Goal: Task Accomplishment & Management: Use online tool/utility

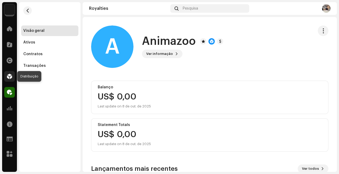
click at [8, 78] on span at bounding box center [9, 76] width 5 height 4
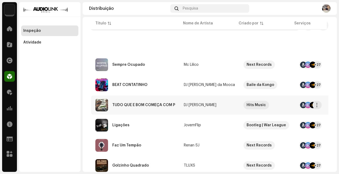
scroll to position [87, 0]
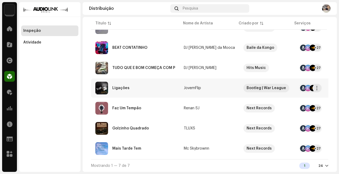
click at [214, 88] on td "JovemFlip" at bounding box center [210, 87] width 60 height 19
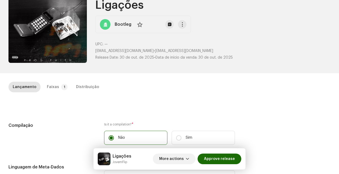
scroll to position [42, 0]
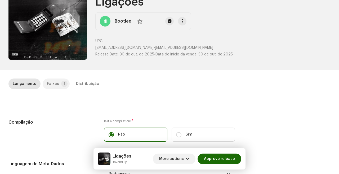
click at [61, 87] on p-badge "1" at bounding box center [64, 84] width 6 height 6
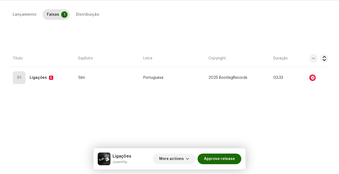
scroll to position [112, 0]
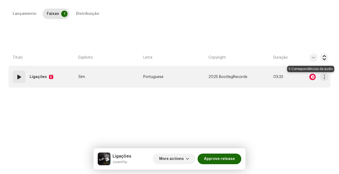
click at [311, 77] on div at bounding box center [312, 77] width 6 height 6
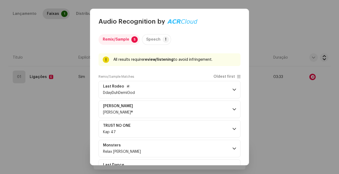
click at [195, 92] on p-accordion-header "Last Rodeo DdayDuhDemiGod" at bounding box center [170, 89] width 142 height 17
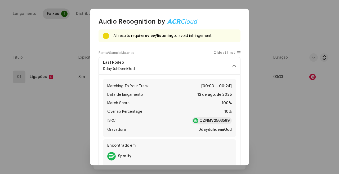
scroll to position [24, 0]
click at [219, 121] on strong "QZNMV2563589" at bounding box center [214, 120] width 30 height 5
click at [123, 74] on div "Matching To Your Track [00:03 → 00:24] Data de lançamento 12 de ago. de 2025 Ma…" at bounding box center [169, 125] width 133 height 103
click at [131, 65] on div "Last Rodeo DdayDuhDemiGod" at bounding box center [119, 65] width 32 height 11
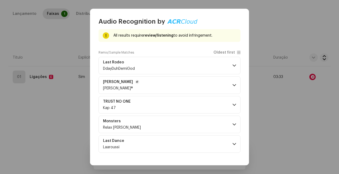
click at [139, 84] on p-accordion-header "[PERSON_NAME] [PERSON_NAME]®" at bounding box center [170, 84] width 142 height 17
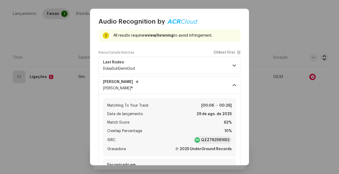
click at [139, 83] on p-accordion-header "[PERSON_NAME] [PERSON_NAME]®" at bounding box center [170, 84] width 142 height 17
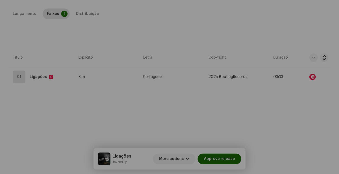
click at [50, 95] on div "Audio Recognition by Remix/Sample 5 Speech ! All results require review/listeni…" at bounding box center [169, 87] width 339 height 174
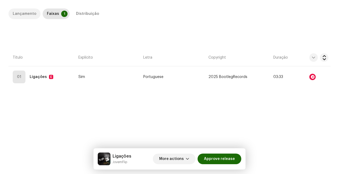
click at [26, 13] on div "Lançamento" at bounding box center [25, 13] width 24 height 11
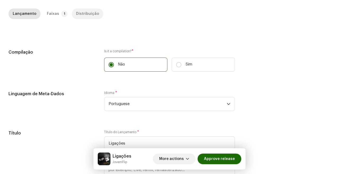
click at [87, 14] on div "Distribuição" at bounding box center [87, 13] width 23 height 11
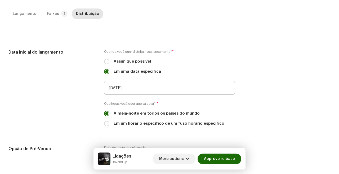
scroll to position [0, 0]
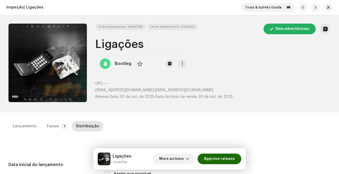
click at [62, 121] on p-tab "Faixas 1" at bounding box center [56, 126] width 27 height 11
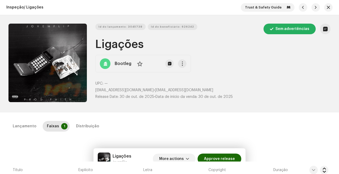
scroll to position [63, 0]
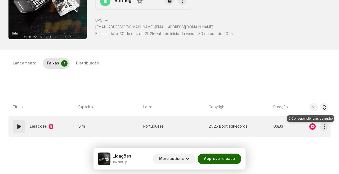
click at [310, 127] on div at bounding box center [312, 126] width 6 height 6
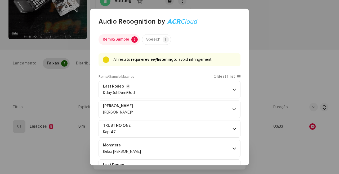
click at [161, 90] on p-accordion-header "Last Rodeo DdayDuhDemiGod" at bounding box center [170, 89] width 142 height 17
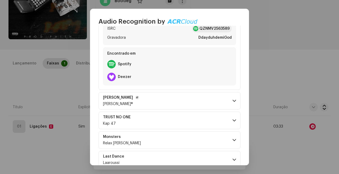
click at [163, 100] on p-accordion-header "[PERSON_NAME] [PERSON_NAME]®" at bounding box center [170, 100] width 142 height 17
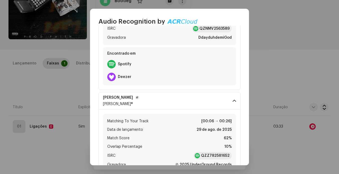
scroll to position [147, 0]
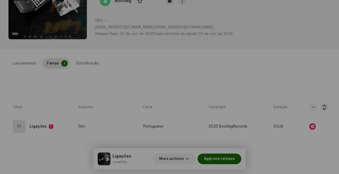
click at [58, 118] on div "Audio Recognition by Remix/Sample 5 Speech ! All results require review/listeni…" at bounding box center [169, 87] width 339 height 174
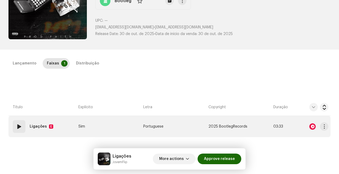
click at [16, 123] on span at bounding box center [19, 126] width 6 height 6
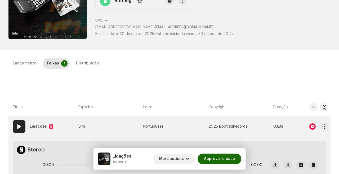
scroll to position [112, 0]
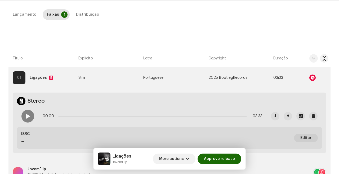
click at [28, 119] on div at bounding box center [27, 116] width 13 height 13
drag, startPoint x: 71, startPoint y: 115, endPoint x: 56, endPoint y: 115, distance: 14.3
click at [56, 115] on div "00:20 03:33" at bounding box center [153, 116] width 220 height 11
drag, startPoint x: 78, startPoint y: 116, endPoint x: 59, endPoint y: 115, distance: 18.5
click at [59, 115] on span at bounding box center [60, 115] width 5 height 5
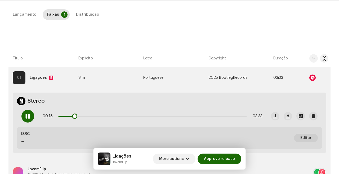
click at [28, 116] on span at bounding box center [27, 116] width 5 height 4
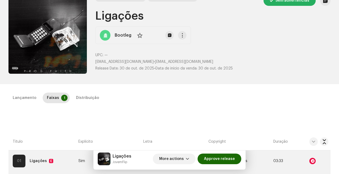
scroll to position [0, 0]
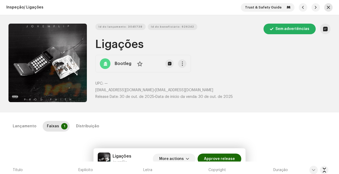
click at [327, 7] on span "button" at bounding box center [328, 7] width 3 height 4
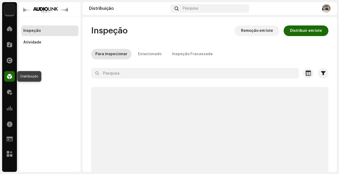
click at [10, 77] on span at bounding box center [9, 76] width 5 height 4
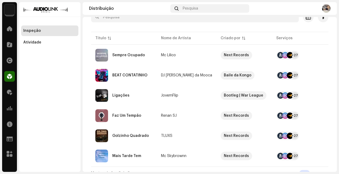
scroll to position [66, 0]
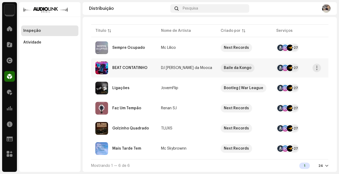
click at [167, 74] on td "DJ [PERSON_NAME] da Mooca" at bounding box center [187, 67] width 60 height 19
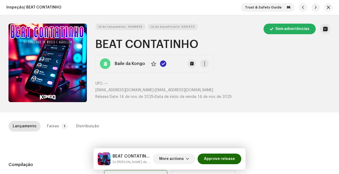
click at [66, 124] on div "Lançamento Faixas 1 Distribuição" at bounding box center [169, 126] width 322 height 11
click at [63, 125] on p-badge "1" at bounding box center [64, 126] width 6 height 6
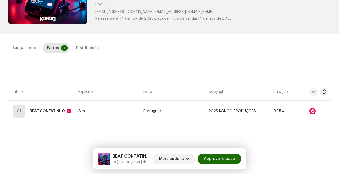
scroll to position [83, 0]
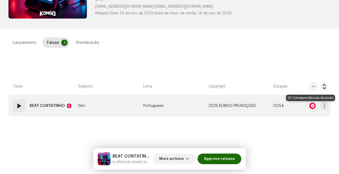
click at [309, 108] on div at bounding box center [312, 106] width 6 height 6
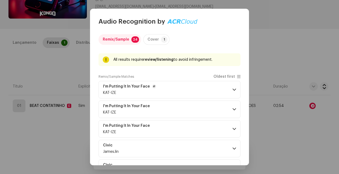
click at [129, 91] on div "KAT-IZE" at bounding box center [129, 93] width 53 height 4
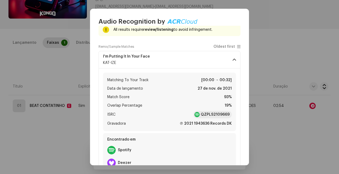
scroll to position [31, 0]
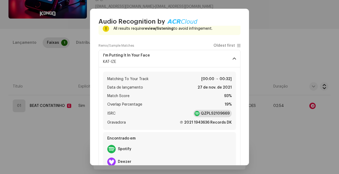
click at [219, 113] on strong "QZPLS2109669" at bounding box center [215, 113] width 29 height 5
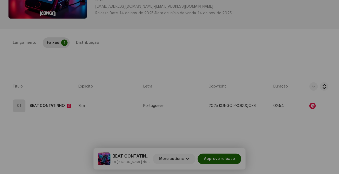
click at [56, 46] on div "Audio Recognition by Remix/Sample 24 Cover 1 All results require review/listeni…" at bounding box center [169, 87] width 339 height 174
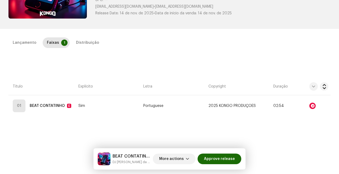
scroll to position [0, 0]
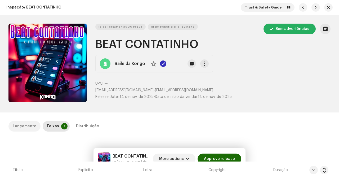
click at [26, 126] on div "Lançamento" at bounding box center [25, 126] width 24 height 11
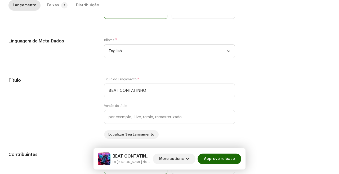
scroll to position [177, 0]
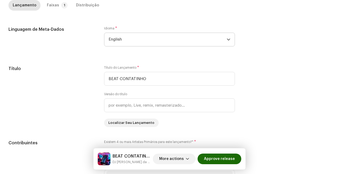
click at [179, 36] on span "English" at bounding box center [168, 39] width 118 height 13
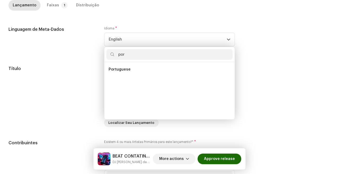
scroll to position [0, 0]
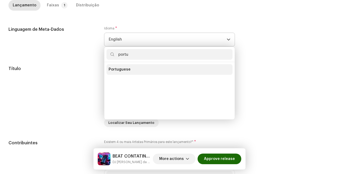
type input "portu"
click at [130, 67] on li "Portuguese" at bounding box center [169, 69] width 126 height 11
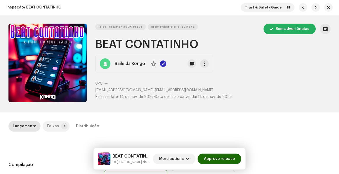
click at [56, 125] on p-tab "Faixas 1" at bounding box center [56, 126] width 27 height 11
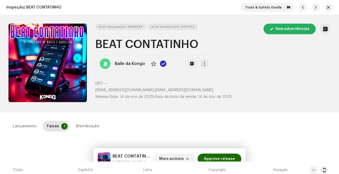
scroll to position [96, 0]
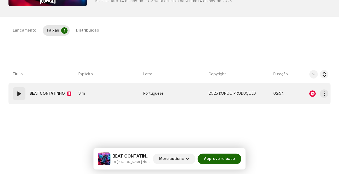
click at [310, 93] on div at bounding box center [312, 93] width 6 height 6
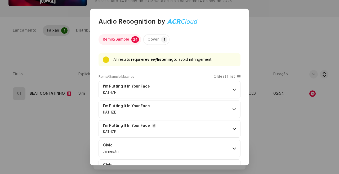
click at [160, 130] on p-accordion-header "I'm Putting It In Your Face KAT-IZE" at bounding box center [170, 128] width 142 height 17
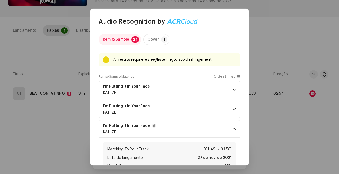
click at [171, 124] on p-accordion-header "I'm Putting It In Your Face KAT-IZE" at bounding box center [170, 128] width 142 height 17
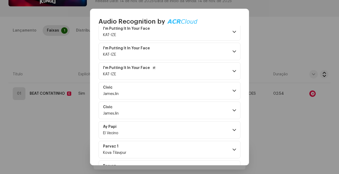
scroll to position [86, 0]
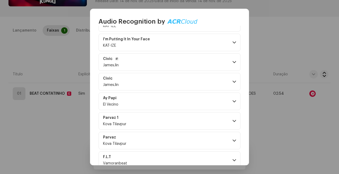
click at [167, 65] on p-accordion-header "Civic JamesJin" at bounding box center [170, 61] width 142 height 17
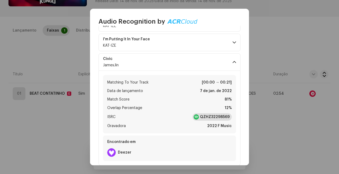
click at [203, 115] on strong "QZHZ32298569" at bounding box center [215, 116] width 30 height 5
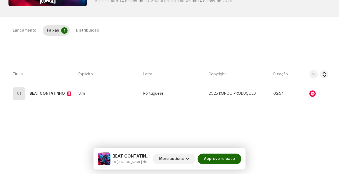
click at [76, 98] on div "Audio Recognition by Remix/Sample 24 Cover 1 All results require review/listeni…" at bounding box center [169, 87] width 339 height 174
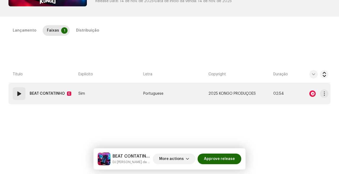
click at [17, 94] on span at bounding box center [19, 93] width 6 height 6
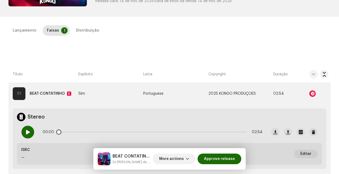
click at [27, 131] on span at bounding box center [27, 132] width 5 height 4
click at [310, 92] on div at bounding box center [312, 93] width 6 height 6
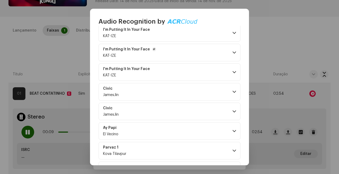
scroll to position [73, 0]
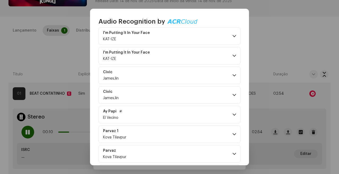
click at [171, 119] on p-accordion-header "Ay Papi El Vecino" at bounding box center [170, 114] width 142 height 17
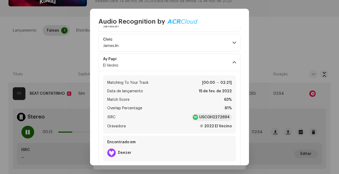
scroll to position [127, 0]
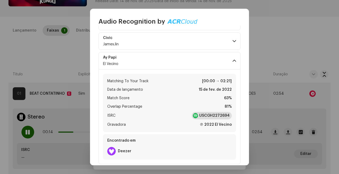
click at [214, 117] on strong "USCGH2272694" at bounding box center [214, 115] width 30 height 5
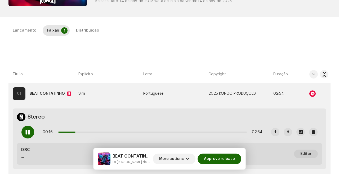
click at [39, 108] on div "Audio Recognition by Remix/Sample 24 Cover 1 All results require review/listeni…" at bounding box center [169, 87] width 339 height 174
click at [29, 134] on span at bounding box center [27, 132] width 5 height 4
drag, startPoint x: 63, startPoint y: 132, endPoint x: 46, endPoint y: 132, distance: 17.2
click at [46, 132] on div "00:17 02:54" at bounding box center [153, 132] width 220 height 11
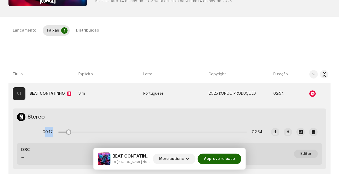
drag, startPoint x: 77, startPoint y: 132, endPoint x: 32, endPoint y: 132, distance: 44.5
click at [32, 132] on div "00:17 02:54" at bounding box center [142, 131] width 250 height 21
click at [32, 132] on div at bounding box center [27, 132] width 13 height 13
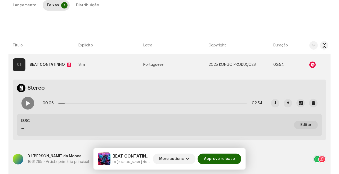
scroll to position [0, 0]
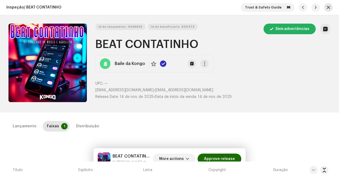
click at [327, 10] on button "button" at bounding box center [328, 7] width 8 height 8
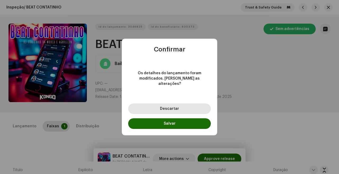
click at [181, 110] on button "Descartar" at bounding box center [169, 108] width 83 height 11
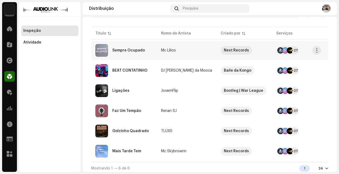
scroll to position [66, 0]
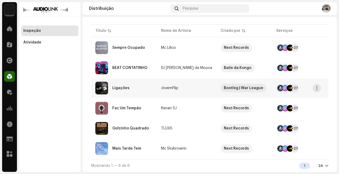
click at [140, 92] on div "Ligações" at bounding box center [123, 88] width 57 height 13
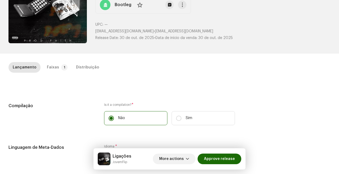
scroll to position [41, 0]
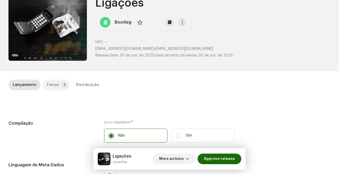
click at [55, 85] on div "Faixas" at bounding box center [53, 84] width 12 height 11
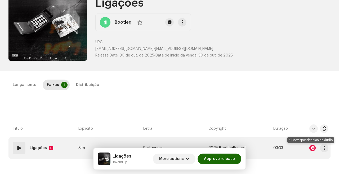
click at [310, 147] on div at bounding box center [312, 148] width 6 height 6
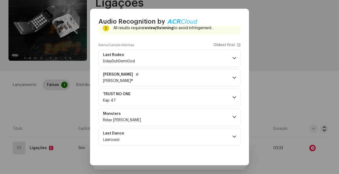
scroll to position [38, 0]
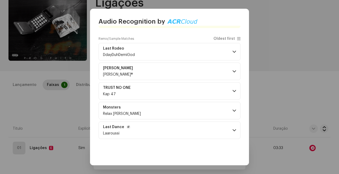
click at [163, 131] on p-accordion-header "Last Dance Laaroussi" at bounding box center [170, 129] width 142 height 17
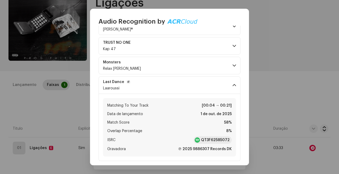
click at [191, 78] on p-accordion-header "Last Dance Laaroussi" at bounding box center [170, 84] width 142 height 17
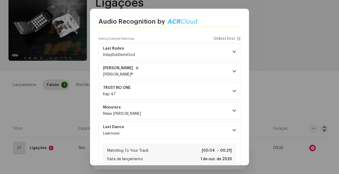
click at [192, 66] on p-accordion-header "[PERSON_NAME] [PERSON_NAME]®" at bounding box center [170, 71] width 142 height 17
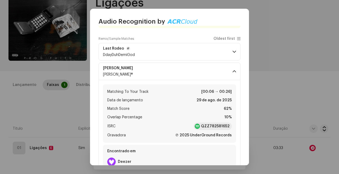
click at [190, 54] on p-accordion-header "Last Rodeo DdayDuhDemiGod" at bounding box center [170, 51] width 142 height 17
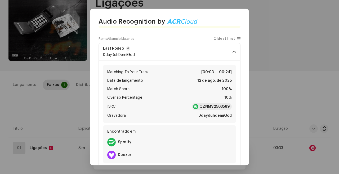
click at [190, 54] on p-accordion-header "Last Rodeo DdayDuhDemiGod" at bounding box center [170, 51] width 142 height 17
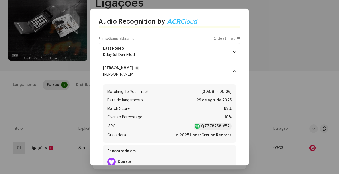
click at [179, 70] on p-accordion-header "[PERSON_NAME] [PERSON_NAME]®" at bounding box center [170, 71] width 142 height 17
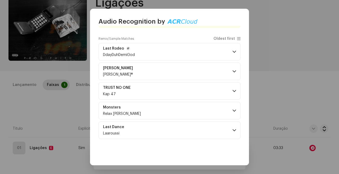
click at [197, 55] on p-accordion-header "Last Rodeo DdayDuhDemiGod" at bounding box center [170, 51] width 142 height 17
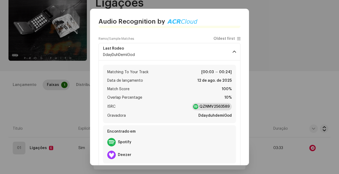
click at [208, 106] on strong "QZNMV2563589" at bounding box center [214, 106] width 30 height 5
click at [159, 53] on p-accordion-header "Last Rodeo DdayDuhDemiGod" at bounding box center [170, 51] width 142 height 17
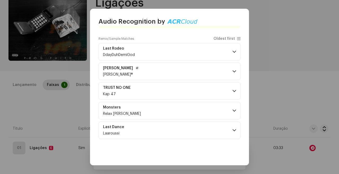
click at [156, 74] on p-accordion-header "[PERSON_NAME] [PERSON_NAME]®" at bounding box center [170, 71] width 142 height 17
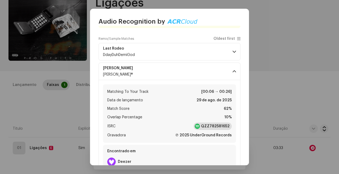
click at [212, 128] on strong "QZZ782581652" at bounding box center [215, 125] width 29 height 5
click at [194, 66] on p-accordion-header "[PERSON_NAME] [PERSON_NAME]®" at bounding box center [170, 71] width 142 height 17
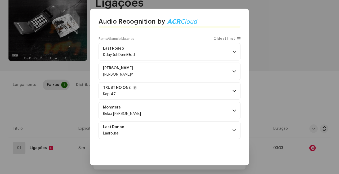
click at [166, 90] on p-accordion-header "TRUST NO ONE Kap 47" at bounding box center [170, 90] width 142 height 17
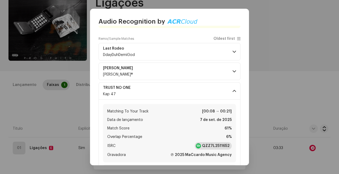
click at [218, 148] on div "QZZ7L2511652" at bounding box center [213, 145] width 37 height 7
click at [171, 89] on p-accordion-header "TRUST NO ONE Kap 47" at bounding box center [170, 90] width 142 height 17
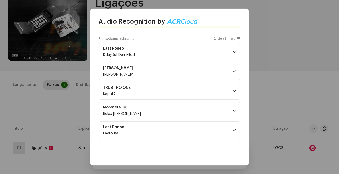
click at [175, 111] on p-accordion-header "Monsters Relax [PERSON_NAME]" at bounding box center [170, 110] width 142 height 17
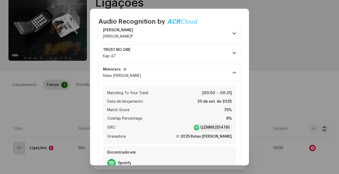
scroll to position [76, 0]
click at [205, 125] on strong "QZNMX2514781" at bounding box center [214, 127] width 29 height 5
click at [162, 76] on p-accordion-header "Monsters Relax [PERSON_NAME]" at bounding box center [170, 72] width 142 height 17
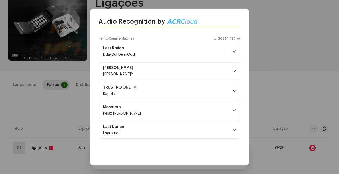
scroll to position [38, 0]
click at [165, 141] on div "Remix/Sample 5 Speech ! All results require review/listening to avoid infringem…" at bounding box center [170, 76] width 142 height 161
click at [167, 133] on p-accordion-header "Last Dance Laaroussi" at bounding box center [170, 129] width 142 height 17
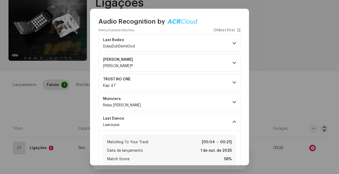
scroll to position [87, 0]
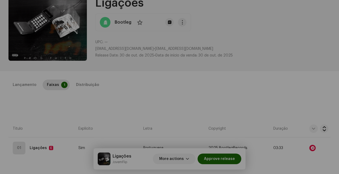
click at [283, 26] on div "Audio Recognition by Remix/Sample 5 Speech ! All results require review/listeni…" at bounding box center [169, 87] width 339 height 174
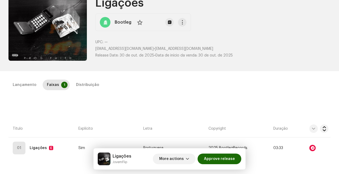
scroll to position [0, 0]
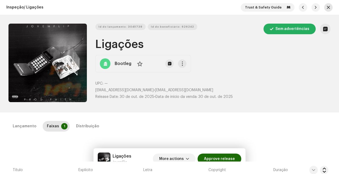
click at [328, 5] on button "button" at bounding box center [328, 7] width 8 height 8
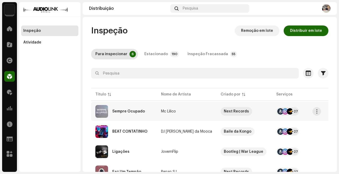
scroll to position [66, 0]
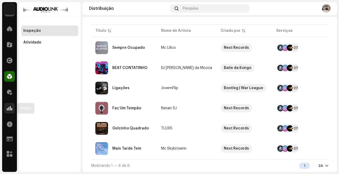
click at [11, 108] on span at bounding box center [9, 108] width 5 height 4
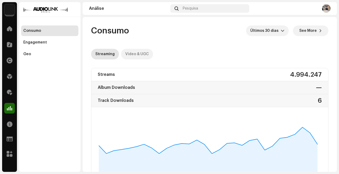
click at [132, 54] on div "Video & UGC" at bounding box center [137, 54] width 24 height 11
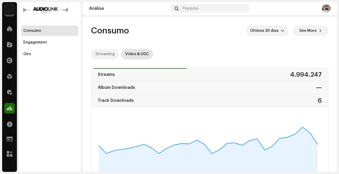
click at [107, 54] on div "Streaming" at bounding box center [104, 54] width 19 height 11
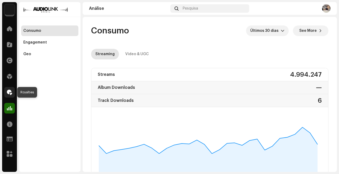
click at [8, 93] on span at bounding box center [9, 92] width 5 height 4
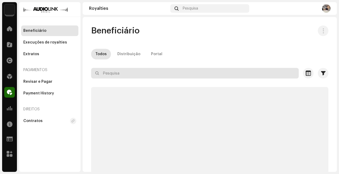
click at [136, 71] on input "text" at bounding box center [195, 73] width 208 height 11
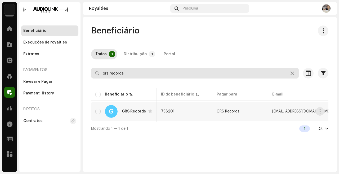
scroll to position [0, 164]
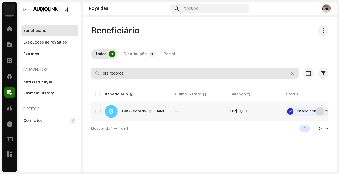
type input "grs records"
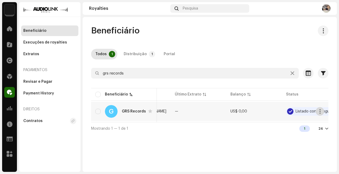
click at [322, 110] on button "button" at bounding box center [320, 111] width 8 height 8
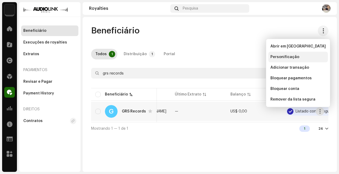
click at [294, 57] on span "Personificação" at bounding box center [284, 57] width 29 height 4
